Goal: Go to known website: Access a specific website the user already knows

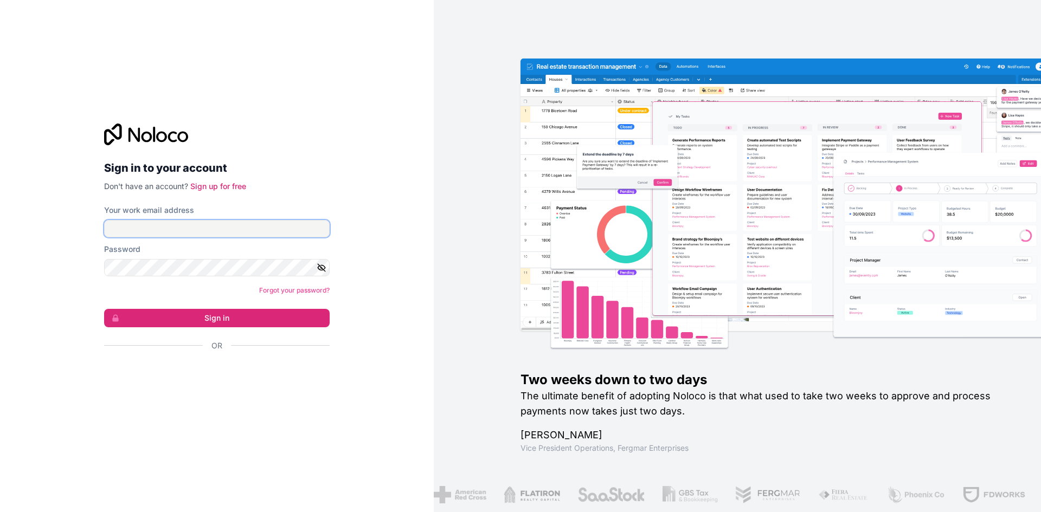
click at [178, 234] on input "Your work email address" at bounding box center [216, 228] width 225 height 17
type input "nick@pakondemand.com"
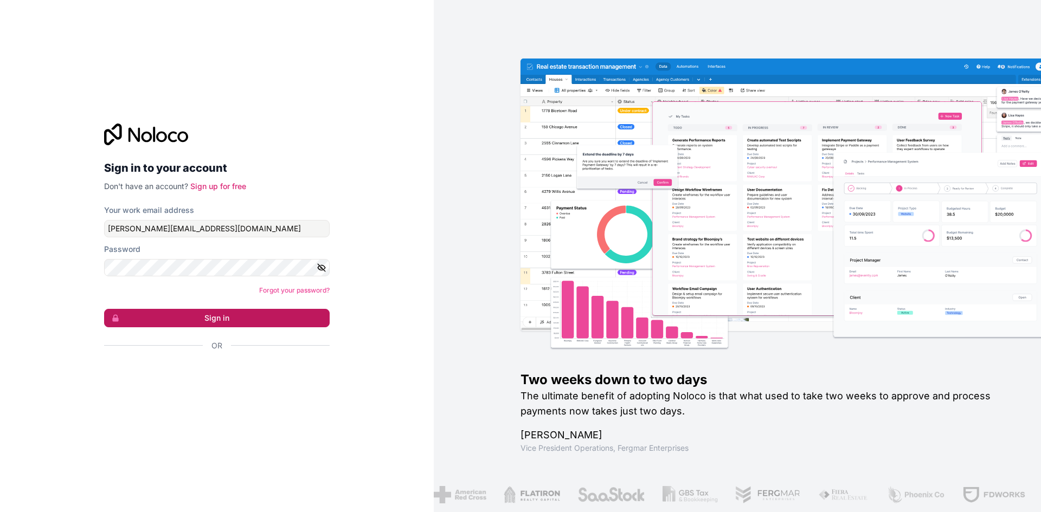
click at [253, 315] on button "Sign in" at bounding box center [216, 318] width 225 height 18
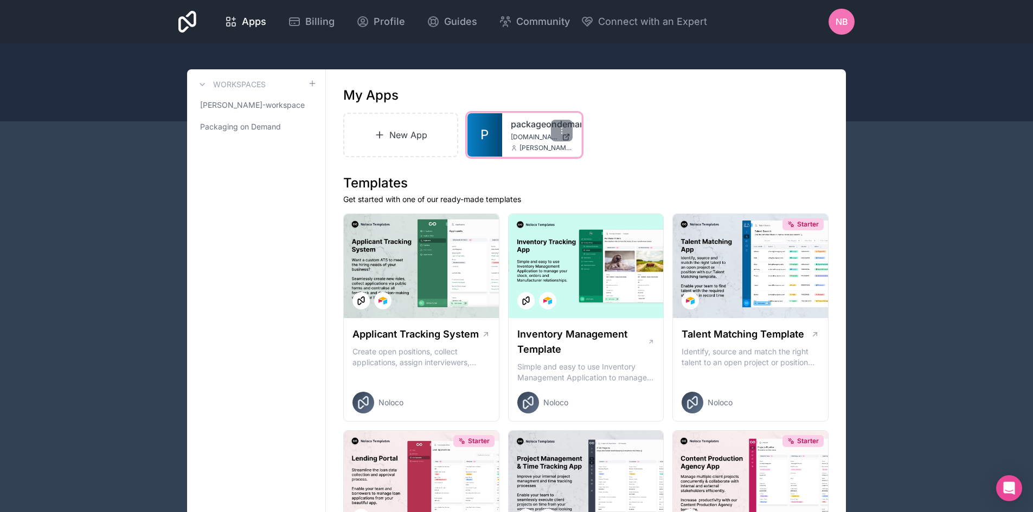
click at [488, 141] on span "P" at bounding box center [484, 134] width 8 height 17
